Goal: Task Accomplishment & Management: Use online tool/utility

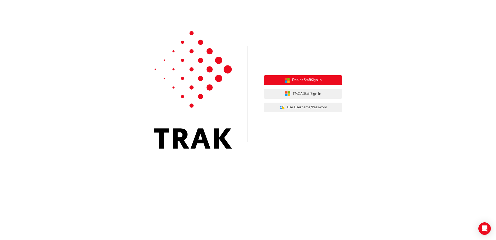
click at [323, 79] on button "Dealer Staff Sign In" at bounding box center [303, 80] width 78 height 10
click at [311, 79] on span "Dealer Staff Sign In" at bounding box center [307, 80] width 30 height 6
click at [325, 78] on button "Dealer Staff Sign In" at bounding box center [303, 80] width 78 height 10
